Goal: Find specific page/section: Find specific page/section

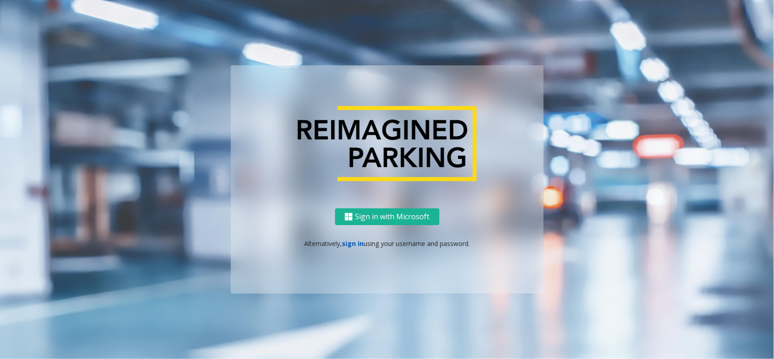
click at [348, 239] on link "sign in" at bounding box center [353, 243] width 22 height 9
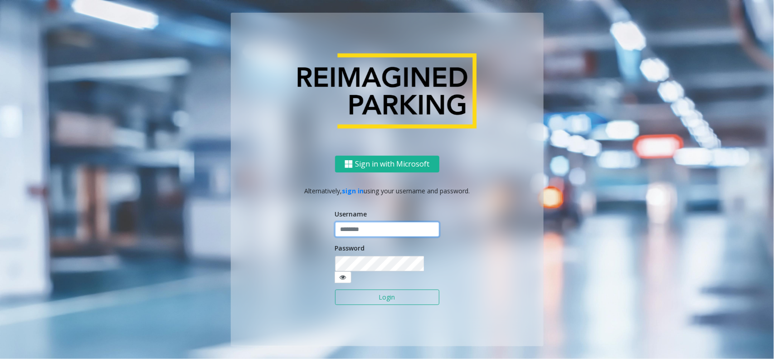
click at [354, 233] on input "text" at bounding box center [387, 229] width 104 height 15
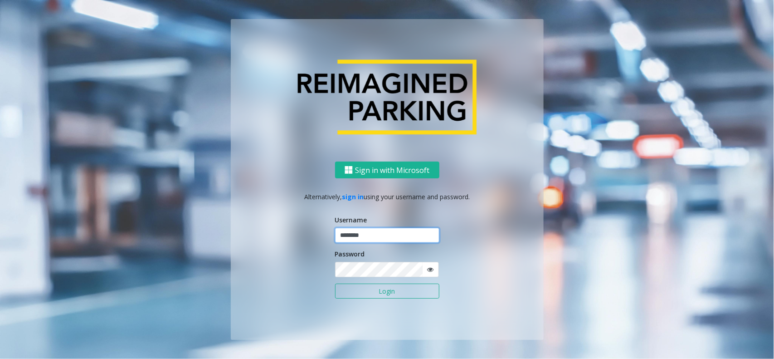
type input "********"
click at [335, 283] on button "Login" at bounding box center [387, 290] width 104 height 15
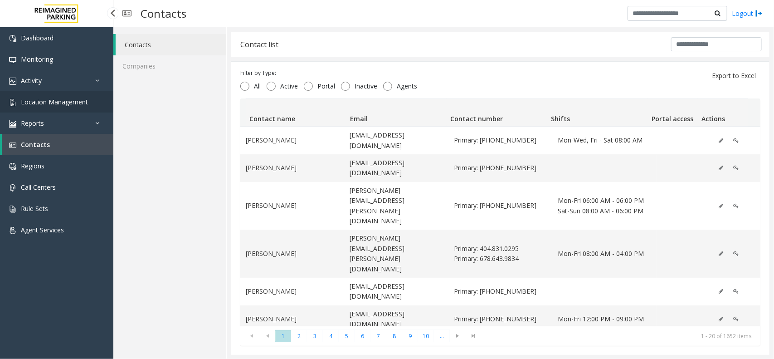
click at [84, 97] on span "Location Management" at bounding box center [54, 101] width 67 height 9
click at [85, 97] on span "Location Management" at bounding box center [54, 101] width 67 height 9
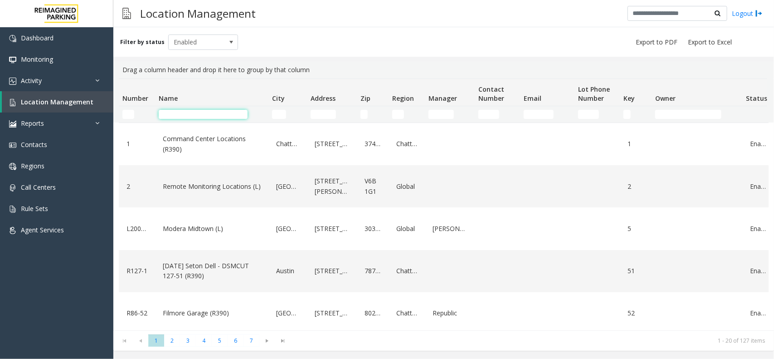
click at [193, 112] on input "Name Filter" at bounding box center [203, 114] width 89 height 9
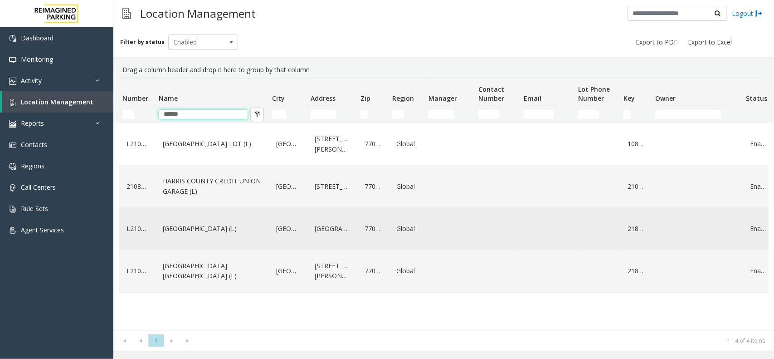
type input "******"
click at [185, 221] on link "[GEOGRAPHIC_DATA] (L)" at bounding box center [212, 228] width 102 height 15
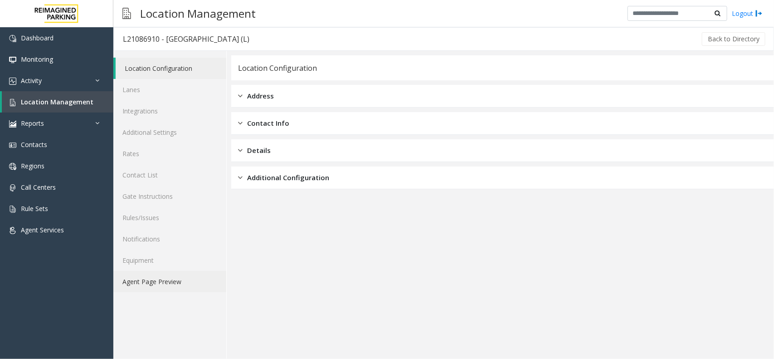
click at [127, 284] on link "Agent Page Preview" at bounding box center [169, 281] width 113 height 21
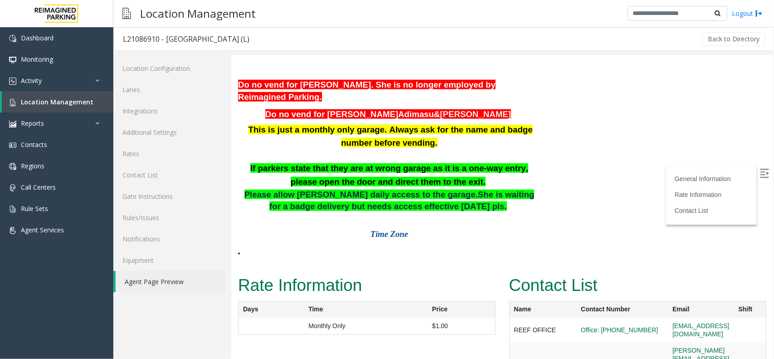
scroll to position [623, 0]
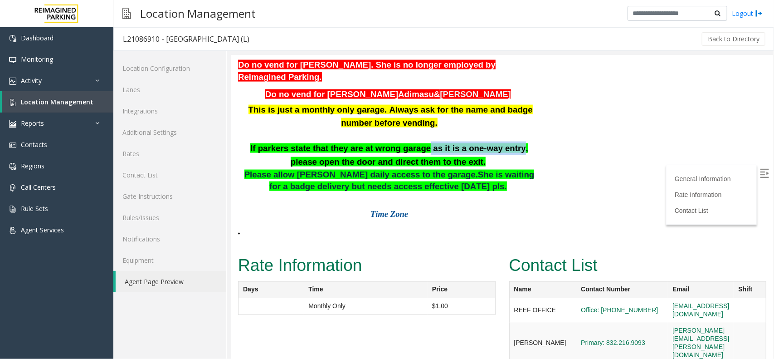
drag, startPoint x: 402, startPoint y: 187, endPoint x: 485, endPoint y: 189, distance: 83.0
click at [485, 166] on b "If parkers state that they are at wrong garage as it is a one-way entry, please…" at bounding box center [389, 154] width 278 height 23
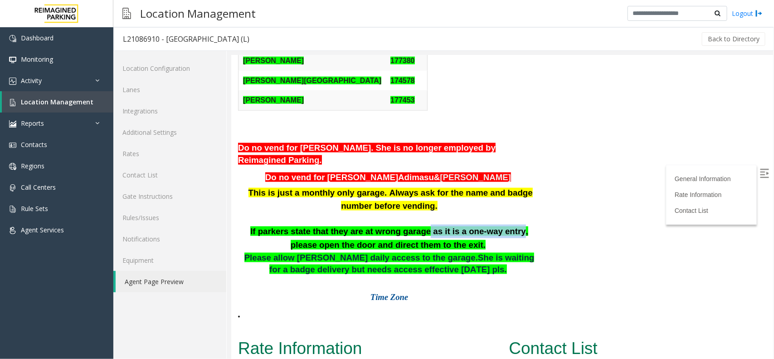
scroll to position [567, 0]
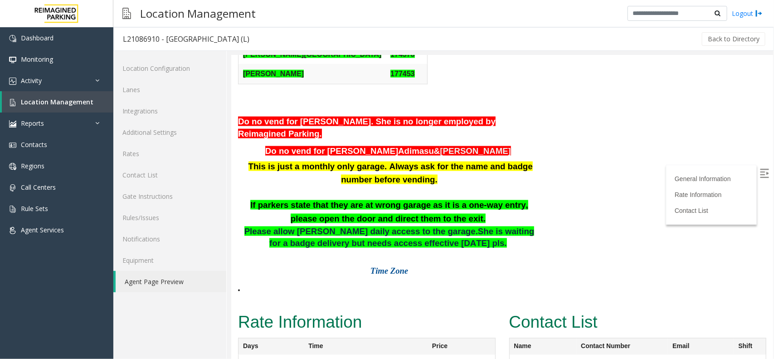
click at [464, 186] on p "This is just a monthly only garage. Always ask for the name and badge number be…" at bounding box center [389, 172] width 302 height 27
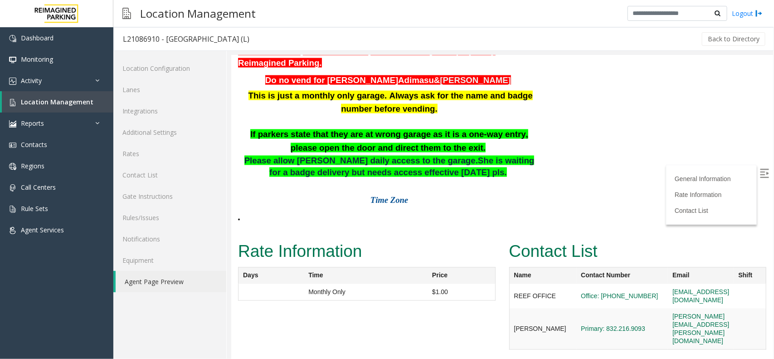
scroll to position [660, 0]
click at [80, 107] on link "Location Management" at bounding box center [58, 101] width 112 height 21
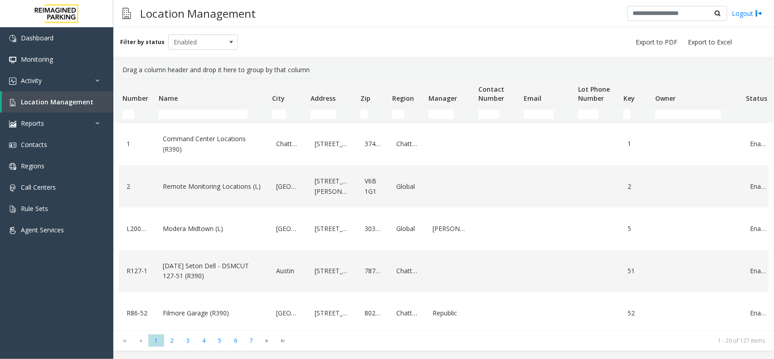
click at [559, 347] on kendo-pager "* * * * * * * 1 2 3 4 5 6 7 1 - 20 of 127 items" at bounding box center [443, 340] width 661 height 20
